Goal: Task Accomplishment & Management: Manage account settings

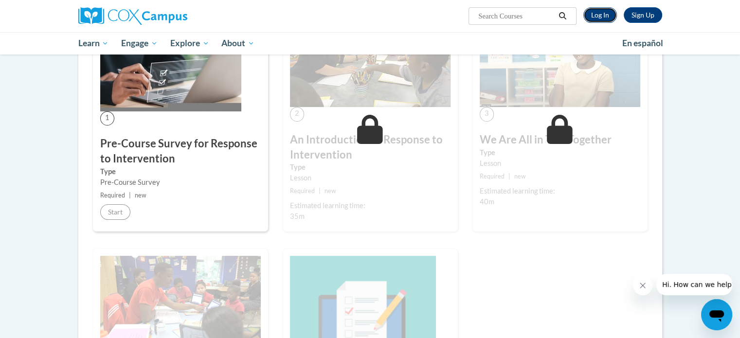
click at [603, 17] on link "Log In" at bounding box center [601, 15] width 34 height 16
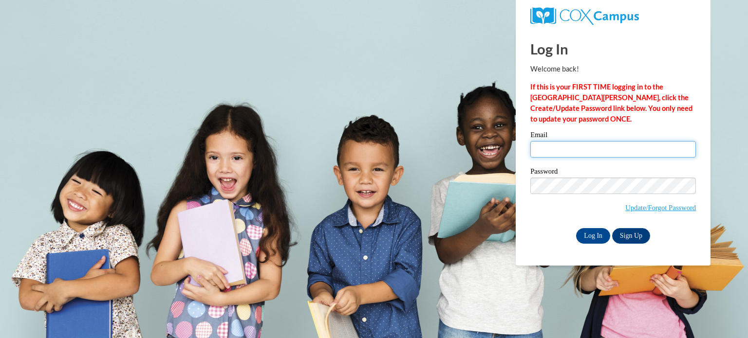
click at [568, 152] on input "Email" at bounding box center [613, 149] width 166 height 17
type input "nmartine@kusd.edu"
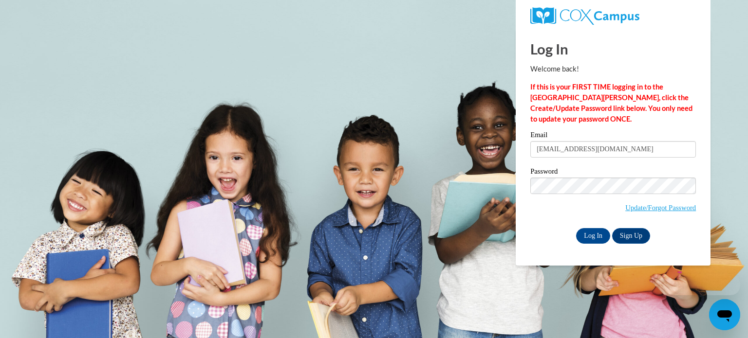
click at [584, 168] on label "Password" at bounding box center [613, 173] width 166 height 10
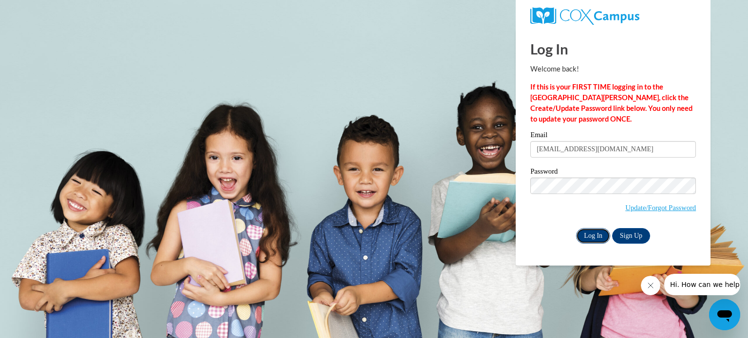
click at [590, 232] on input "Log In" at bounding box center [593, 236] width 34 height 16
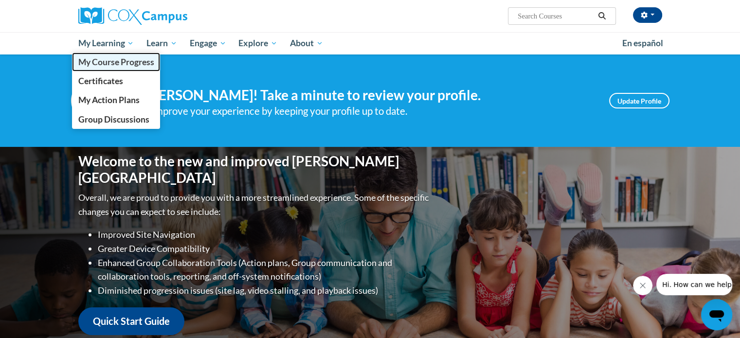
click at [118, 60] on span "My Course Progress" at bounding box center [116, 62] width 76 height 10
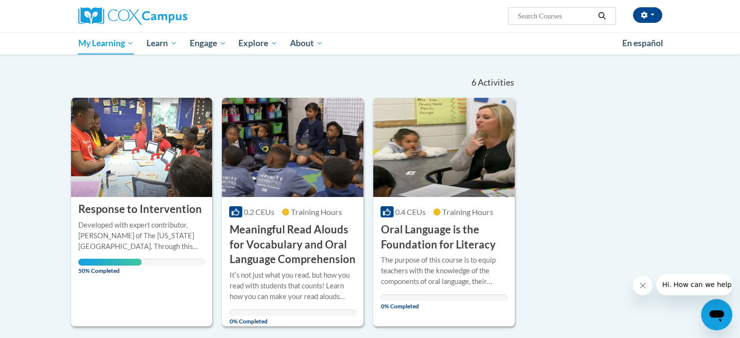
scroll to position [138, 0]
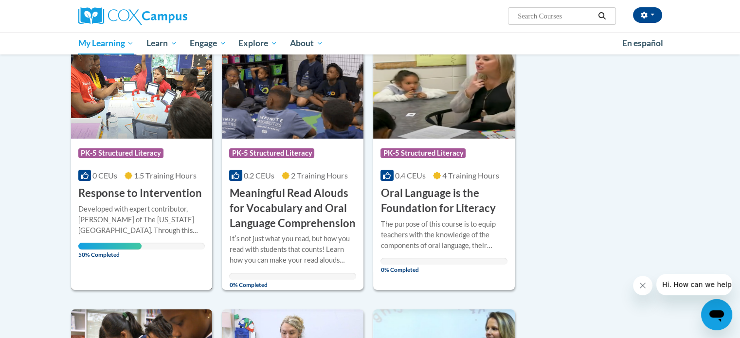
click at [138, 210] on div "Developed with expert contributor, Dr. [PERSON_NAME] of The [US_STATE][GEOGRAPH…" at bounding box center [141, 220] width 127 height 32
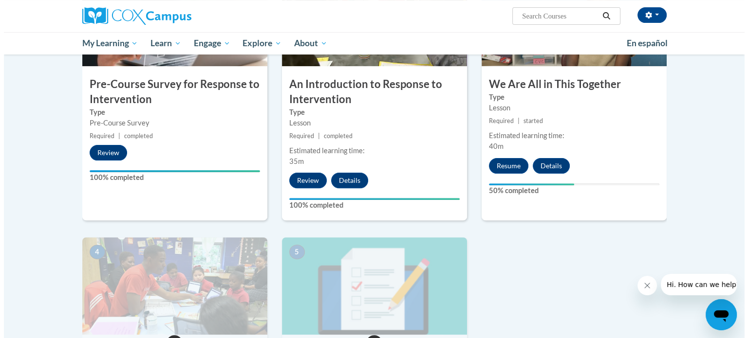
scroll to position [286, 0]
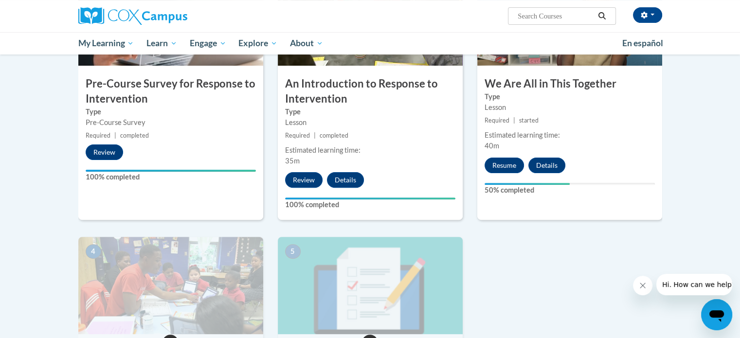
click at [508, 152] on div "3 We Are All in This Together Type Lesson Required | started Estimated learning…" at bounding box center [570, 94] width 185 height 252
click at [507, 162] on button "Resume" at bounding box center [504, 166] width 39 height 16
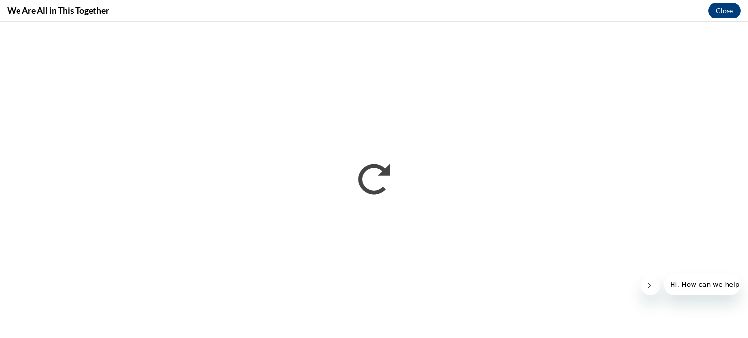
scroll to position [0, 0]
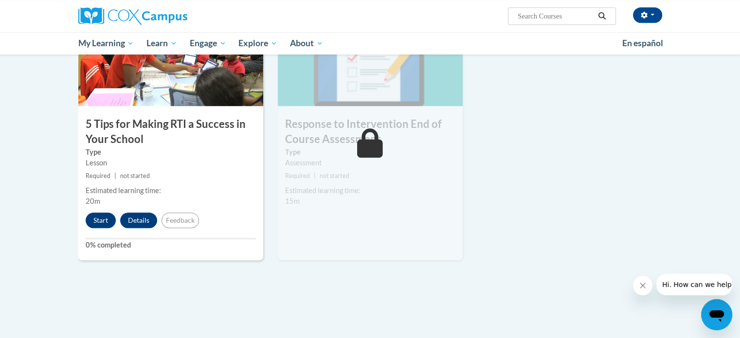
scroll to position [523, 0]
